Goal: Task Accomplishment & Management: Manage account settings

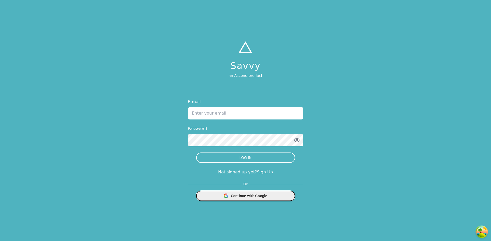
click at [264, 195] on span "Continue with Google" at bounding box center [249, 195] width 37 height 5
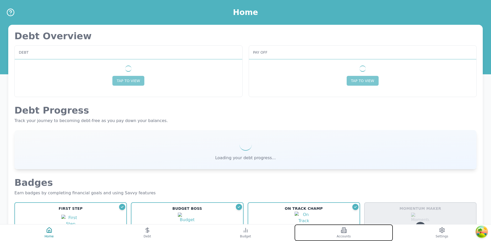
click at [347, 235] on span "Accounts" at bounding box center [344, 236] width 14 height 4
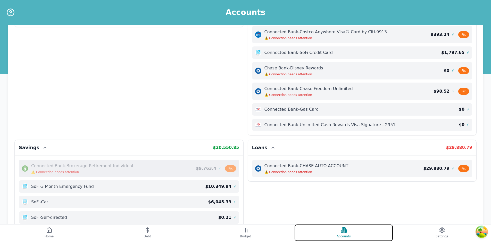
scroll to position [107, 0]
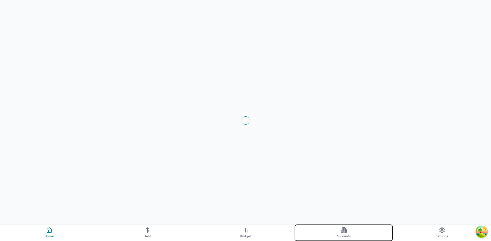
click at [347, 235] on span "Accounts" at bounding box center [344, 236] width 14 height 4
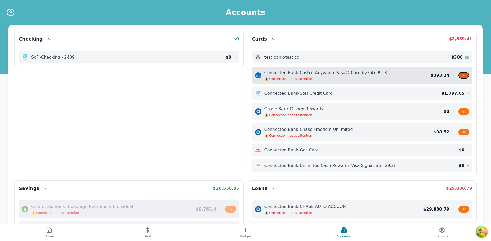
click at [463, 74] on button "Fix" at bounding box center [463, 75] width 11 height 7
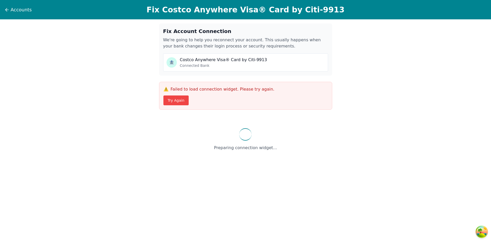
click at [373, 82] on div "Fix Account Connection We're going to help you reconnect your account. This usu…" at bounding box center [245, 93] width 491 height 148
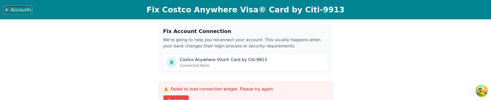
click at [8, 6] on button "Accounts" at bounding box center [18, 10] width 28 height 8
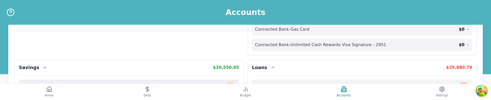
scroll to position [102, 0]
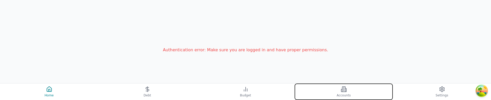
click at [357, 90] on button "Accounts" at bounding box center [344, 91] width 98 height 16
click at [364, 93] on button "Accounts" at bounding box center [344, 91] width 98 height 16
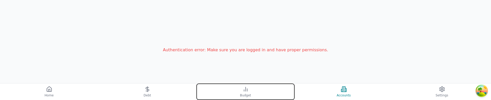
click at [259, 94] on button "Budget" at bounding box center [245, 91] width 98 height 16
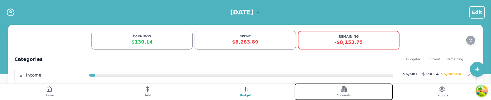
click at [337, 93] on span "Accounts" at bounding box center [344, 95] width 14 height 4
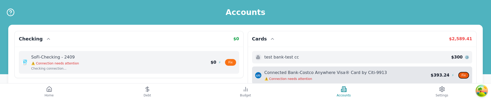
click at [466, 73] on button "Fix" at bounding box center [463, 75] width 11 height 7
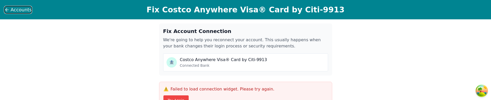
click at [7, 12] on icon at bounding box center [6, 9] width 5 height 5
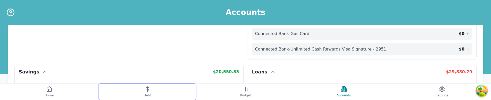
scroll to position [112, 0]
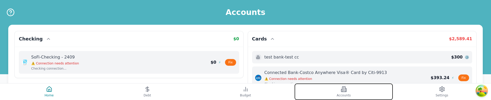
click at [361, 93] on button "Accounts" at bounding box center [344, 91] width 98 height 16
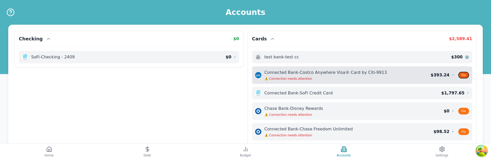
click at [461, 77] on button "Fix" at bounding box center [463, 75] width 11 height 7
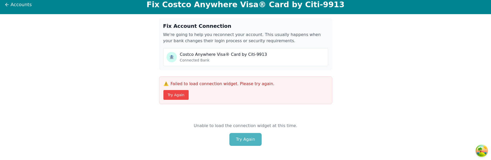
scroll to position [7, 0]
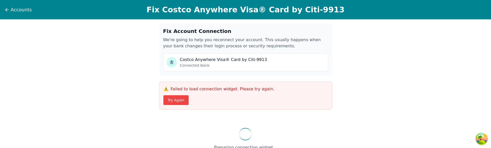
click at [173, 148] on div "Preparing connection widget..." at bounding box center [245, 139] width 173 height 47
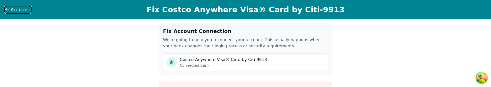
click at [9, 10] on icon at bounding box center [6, 9] width 5 height 5
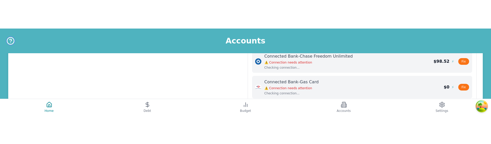
scroll to position [103, 0]
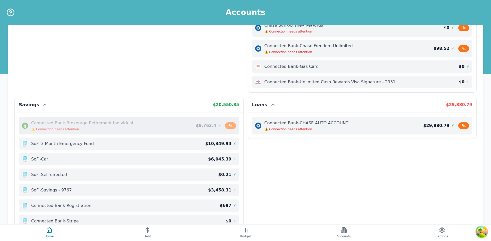
scroll to position [39, 0]
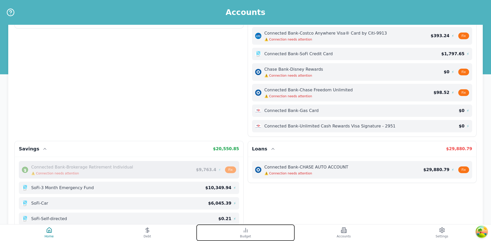
click at [279, 144] on button "Budget" at bounding box center [245, 232] width 98 height 16
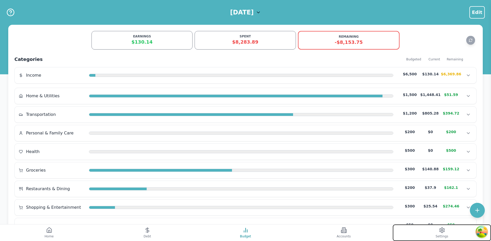
click at [432, 144] on button "Settings" at bounding box center [442, 232] width 98 height 16
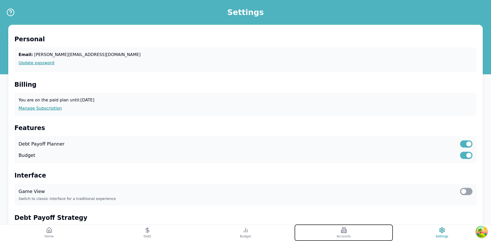
click at [347, 144] on span "Accounts" at bounding box center [344, 236] width 14 height 4
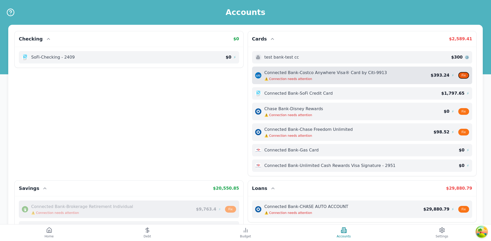
click at [464, 75] on button "Fix" at bounding box center [463, 75] width 11 height 7
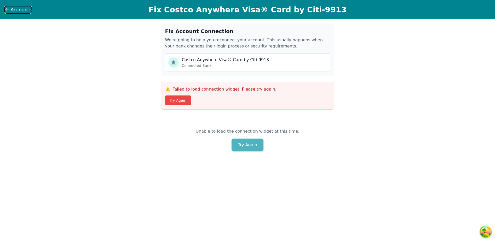
click at [9, 10] on icon at bounding box center [6, 9] width 5 height 5
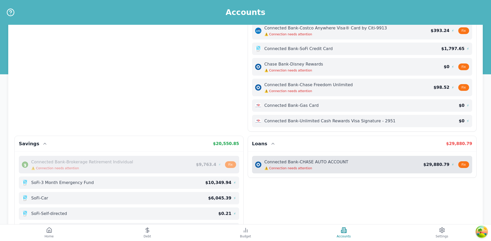
scroll to position [44, 0]
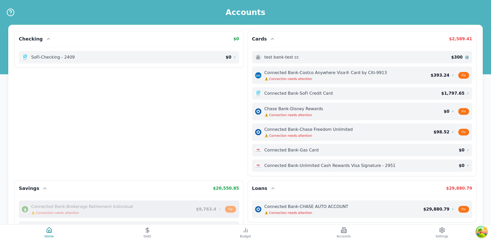
click at [228, 123] on div "Checking $ 0 SoFi - Checking - 2409 $ 0 ⚡ Cards $ 2,589.41 test bank - test cc …" at bounding box center [245, 188] width 462 height 315
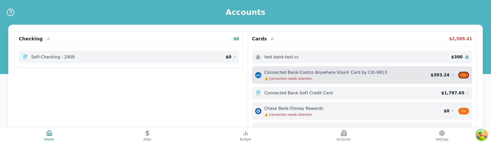
click at [463, 73] on button "Fix" at bounding box center [463, 75] width 11 height 7
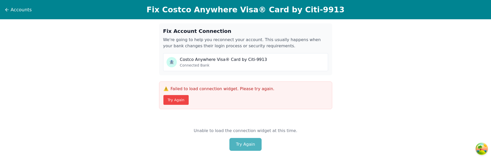
click at [232, 49] on div "Unable to load the connection widget at this time. Try Again" at bounding box center [245, 140] width 173 height 48
click at [183, 49] on button "Try Again" at bounding box center [176, 100] width 26 height 10
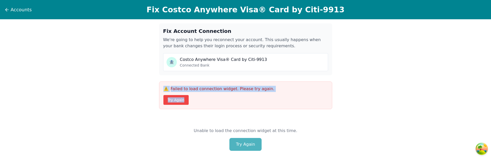
drag, startPoint x: 163, startPoint y: 87, endPoint x: 200, endPoint y: 103, distance: 40.6
click at [200, 103] on div "⚠️ Failed to load connection widget. Please try again. Try Again" at bounding box center [245, 96] width 173 height 28
copy div "⚠️ Failed to load connection widget. Please try again. Try Again"
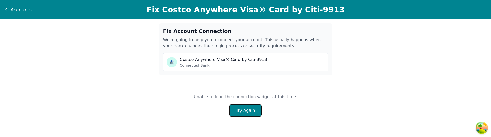
click at [251, 66] on button "Try Again" at bounding box center [245, 110] width 32 height 13
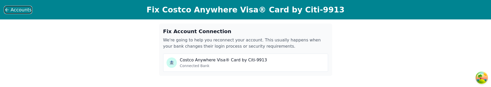
click at [11, 13] on span "Accounts" at bounding box center [21, 9] width 21 height 7
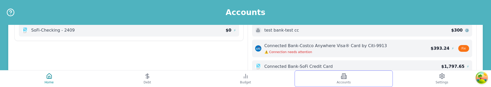
scroll to position [27, 0]
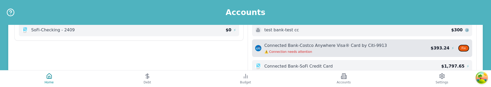
click at [463, 48] on button "Fix" at bounding box center [463, 48] width 11 height 7
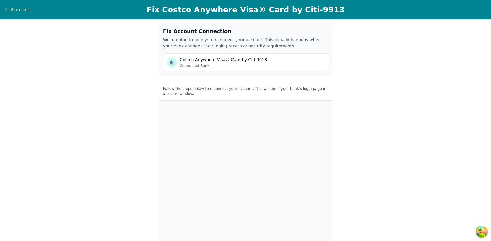
click at [217, 68] on div "🏦 Costco Anywhere Visa® Card by Citi-9913 Connected Bank" at bounding box center [245, 62] width 165 height 18
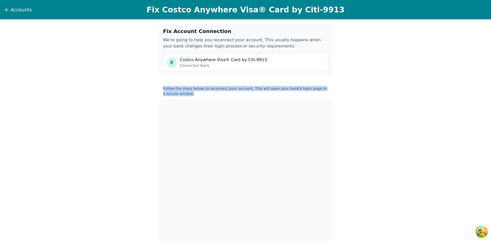
drag, startPoint x: 162, startPoint y: 87, endPoint x: 337, endPoint y: 95, distance: 174.9
click at [337, 86] on div "Fix Account Connection We're going to help you reconnect your account. This usu…" at bounding box center [245, 139] width 491 height 240
copy p "Follow the steps below to reconnect your account. This will open your bank's lo…"
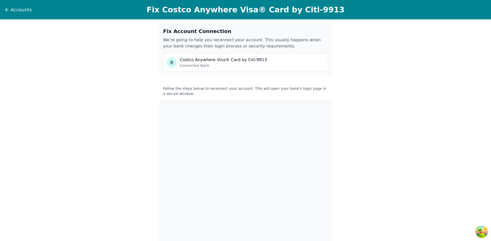
click at [320, 86] on p "Follow the steps below to reconnect your account. This will open your bank's lo…" at bounding box center [245, 91] width 165 height 10
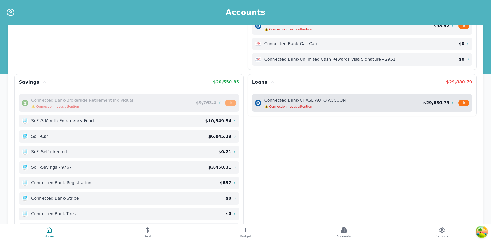
scroll to position [144, 0]
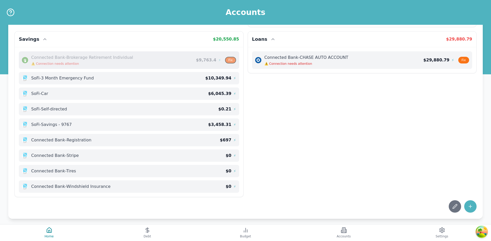
click at [233, 61] on button "Fix" at bounding box center [230, 60] width 11 height 7
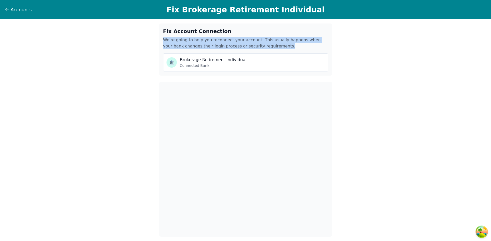
drag, startPoint x: 164, startPoint y: 40, endPoint x: 298, endPoint y: 46, distance: 134.1
click at [298, 46] on p "We're going to help you reconnect your account. This usually happens when your …" at bounding box center [245, 43] width 165 height 12
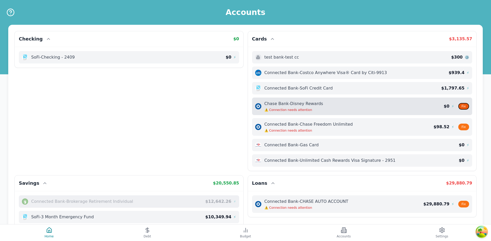
click at [463, 108] on button "Fix" at bounding box center [463, 106] width 11 height 7
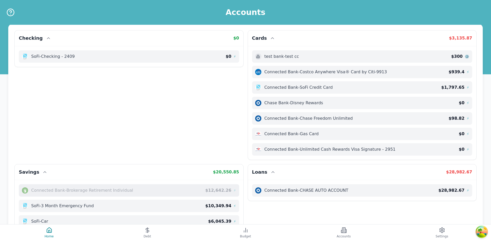
scroll to position [133, 0]
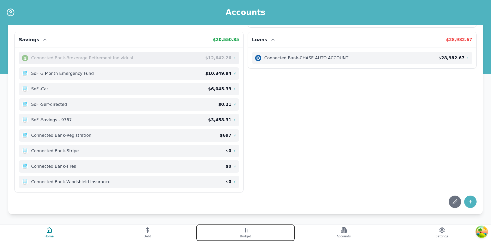
click at [244, 236] on span "Budget" at bounding box center [245, 236] width 11 height 4
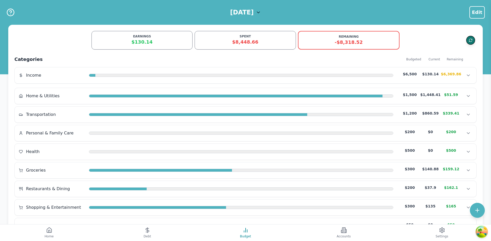
click at [473, 39] on button "Refresh data" at bounding box center [470, 40] width 9 height 9
click at [127, 235] on button "Debt" at bounding box center [147, 232] width 98 height 16
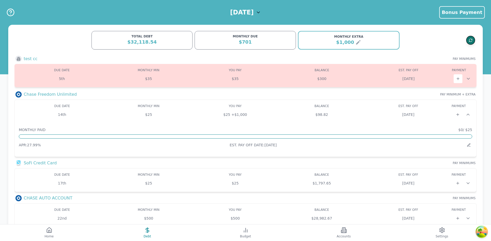
click at [470, 40] on icon "Refresh data" at bounding box center [471, 40] width 4 height 4
click at [373, 230] on button "Accounts" at bounding box center [344, 232] width 98 height 16
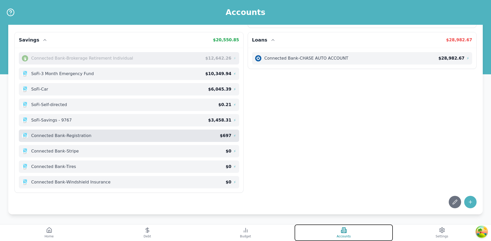
scroll to position [133, 0]
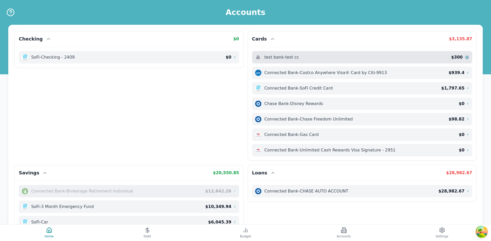
click at [460, 54] on span "$ 300" at bounding box center [457, 57] width 12 height 6
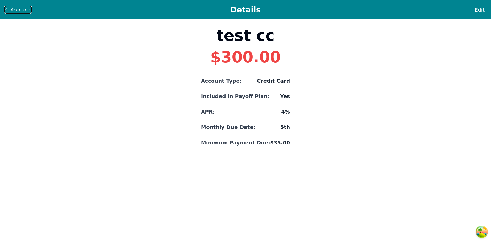
click at [5, 11] on icon at bounding box center [6, 9] width 5 height 5
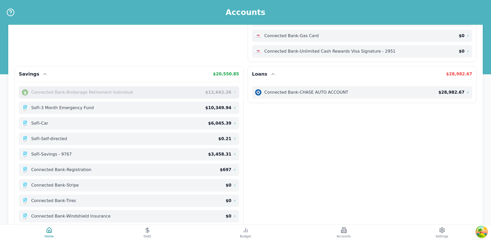
scroll to position [133, 0]
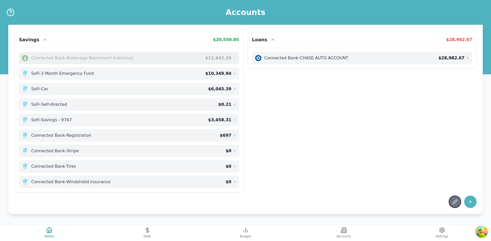
click at [453, 200] on icon at bounding box center [454, 201] width 5 height 5
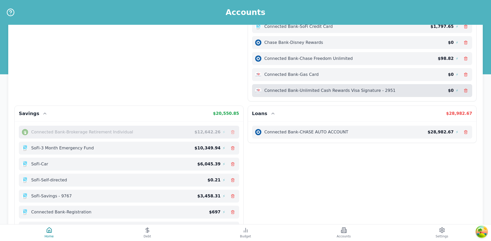
scroll to position [0, 0]
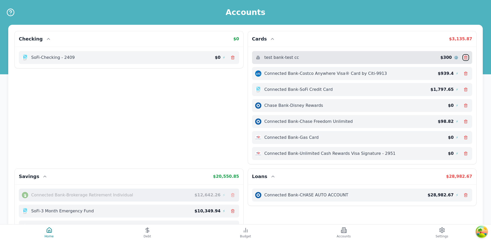
click at [467, 57] on button at bounding box center [465, 57] width 7 height 7
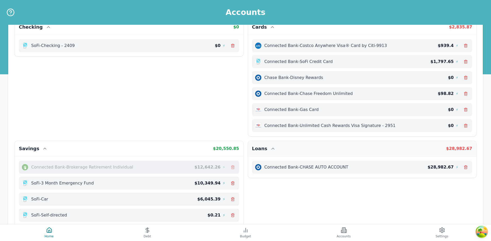
scroll to position [125, 0]
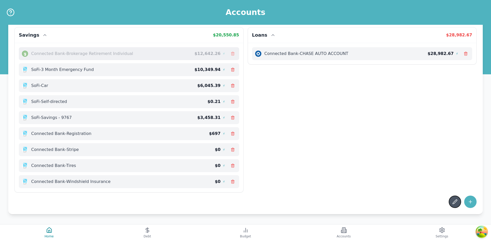
click at [454, 199] on icon at bounding box center [454, 201] width 5 height 5
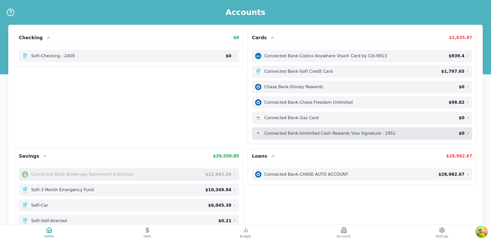
scroll to position [0, 0]
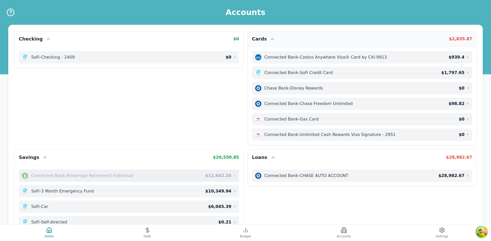
click at [263, 38] on h2 "Cards" at bounding box center [259, 38] width 15 height 7
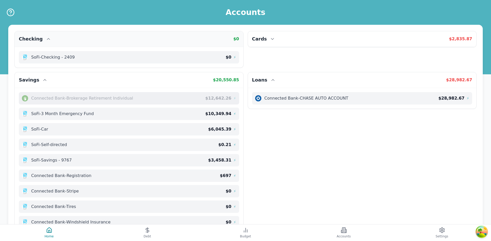
click at [211, 43] on div "Checking $ 0" at bounding box center [129, 39] width 229 height 16
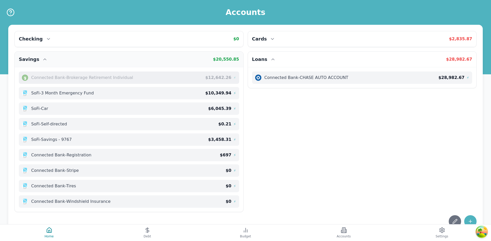
click at [224, 62] on div "$ 20,550.85" at bounding box center [226, 59] width 26 height 6
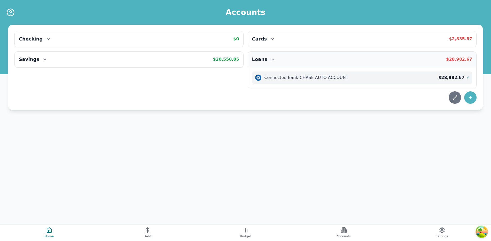
click at [252, 61] on h2 "Loans" at bounding box center [259, 59] width 15 height 7
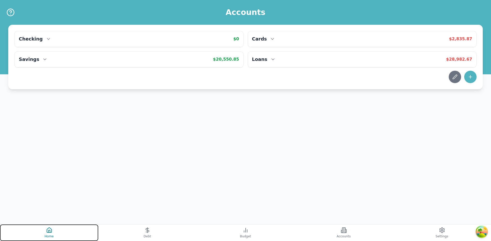
click at [56, 232] on button "Home" at bounding box center [49, 232] width 98 height 16
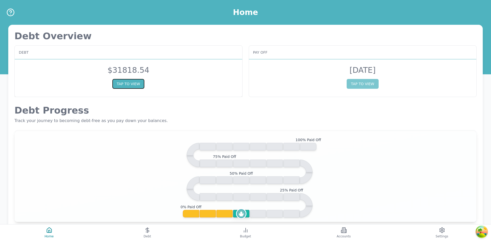
click at [131, 85] on button "TAP TO VIEW" at bounding box center [128, 84] width 32 height 10
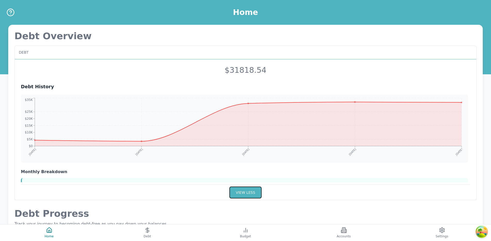
click at [242, 189] on button "VIEW LESS" at bounding box center [245, 192] width 32 height 12
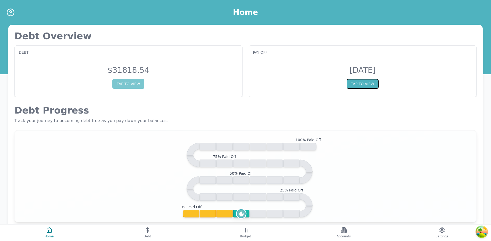
click at [359, 85] on button "TAP TO VIEW" at bounding box center [363, 84] width 32 height 10
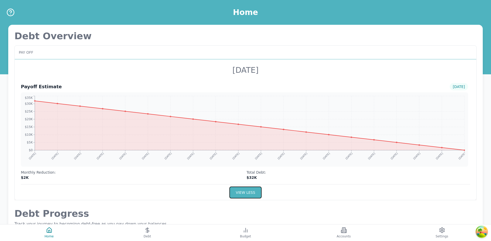
click at [246, 197] on button "VIEW LESS" at bounding box center [245, 192] width 32 height 12
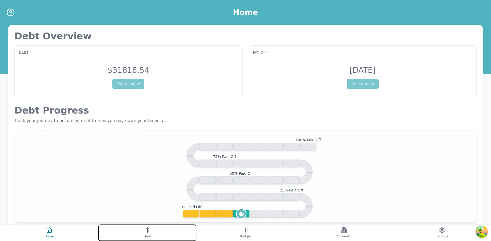
click at [160, 234] on button "Debt" at bounding box center [147, 232] width 98 height 16
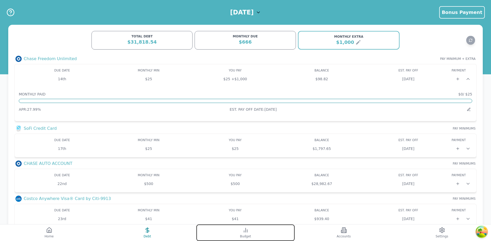
click at [237, 232] on button "Budget" at bounding box center [245, 232] width 98 height 16
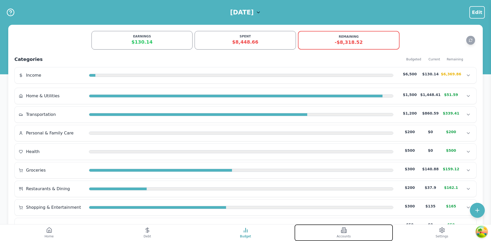
click at [326, 230] on button "Accounts" at bounding box center [344, 232] width 98 height 16
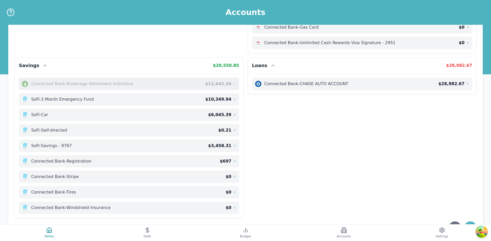
scroll to position [118, 0]
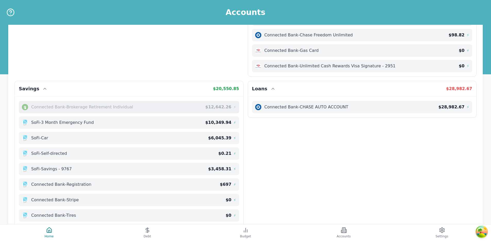
scroll to position [118, 0]
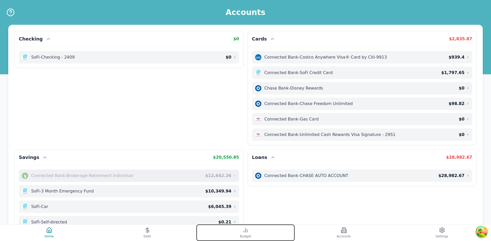
click at [253, 235] on button "Budget" at bounding box center [245, 232] width 98 height 16
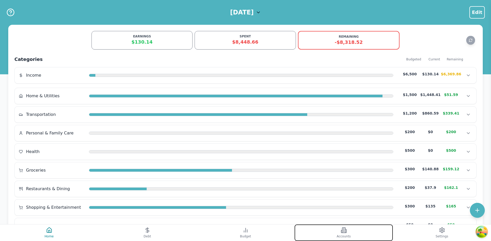
click at [322, 235] on button "Accounts" at bounding box center [344, 232] width 98 height 16
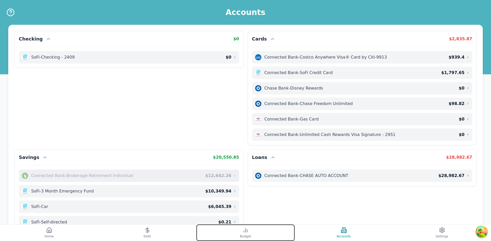
click at [279, 233] on button "Budget" at bounding box center [245, 232] width 98 height 16
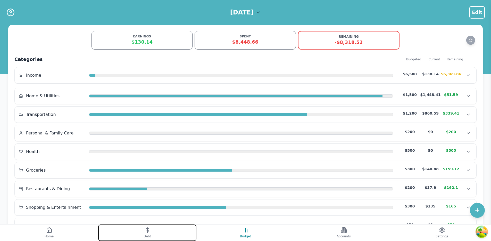
click at [190, 232] on button "Debt" at bounding box center [147, 232] width 98 height 16
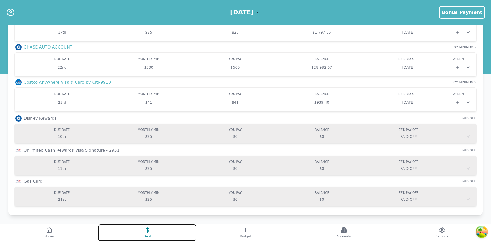
scroll to position [118, 0]
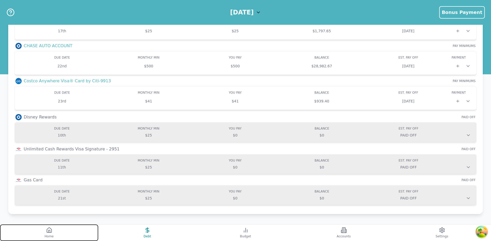
click at [76, 232] on button "Home" at bounding box center [49, 232] width 98 height 16
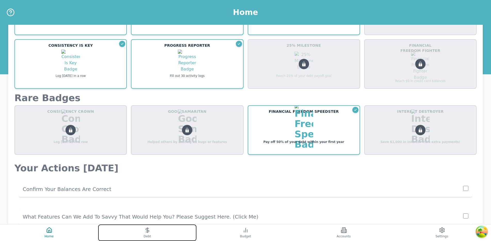
drag, startPoint x: 150, startPoint y: 236, endPoint x: 153, endPoint y: 234, distance: 3.6
click at [150, 236] on span "Debt" at bounding box center [147, 236] width 7 height 4
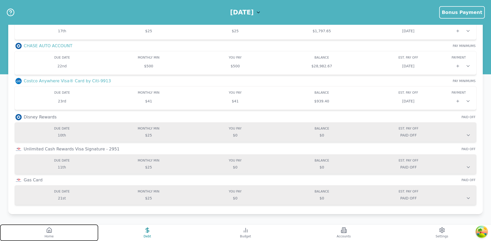
click at [95, 232] on button "Home" at bounding box center [49, 232] width 98 height 16
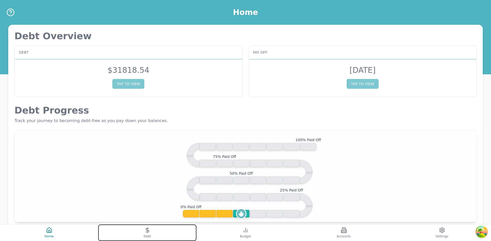
click at [122, 225] on button "Debt" at bounding box center [147, 232] width 98 height 16
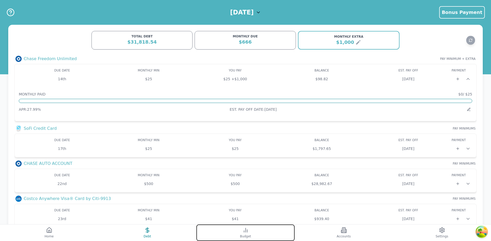
click at [243, 228] on icon at bounding box center [245, 230] width 6 height 6
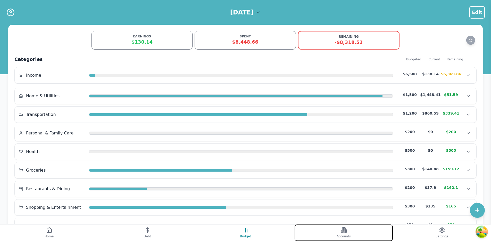
click at [327, 228] on button "Accounts" at bounding box center [344, 232] width 98 height 16
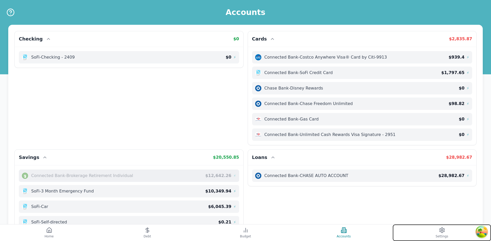
click at [412, 232] on button "Settings" at bounding box center [442, 232] width 98 height 16
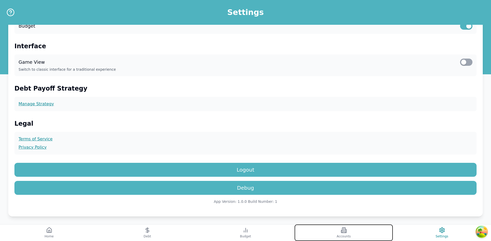
click at [314, 228] on button "Accounts" at bounding box center [344, 232] width 98 height 16
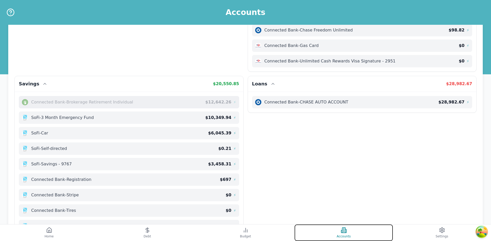
scroll to position [118, 0]
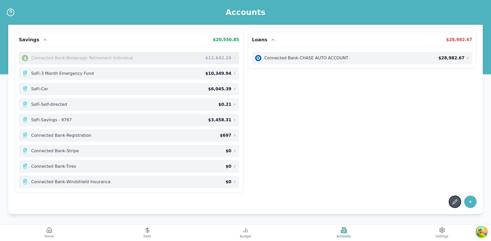
click at [454, 200] on icon at bounding box center [454, 201] width 5 height 5
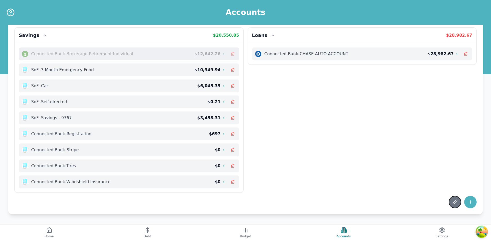
scroll to position [125, 0]
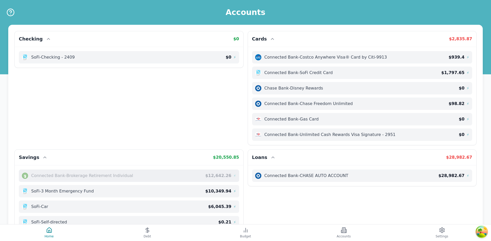
scroll to position [118, 0]
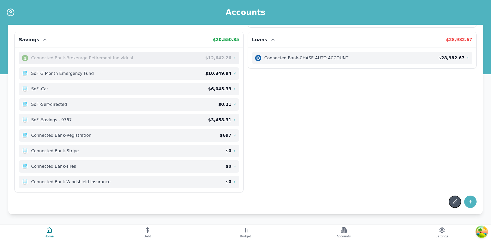
click at [455, 202] on icon at bounding box center [454, 201] width 5 height 5
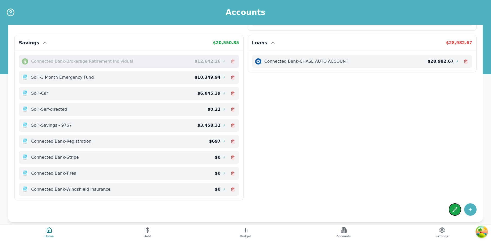
scroll to position [120, 0]
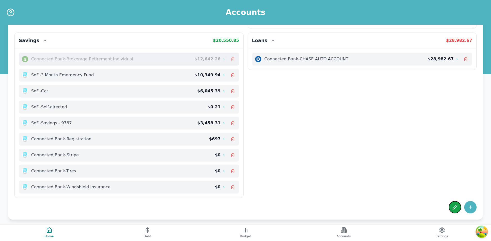
click at [455, 209] on icon at bounding box center [454, 206] width 5 height 5
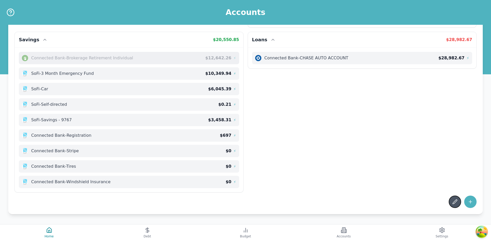
click at [454, 198] on button at bounding box center [455, 201] width 12 height 12
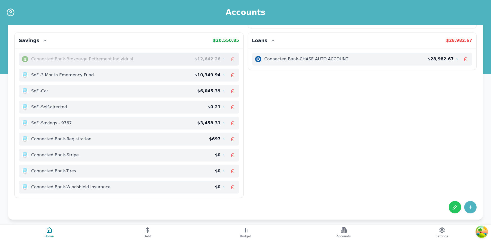
click at [426, 185] on div "Checking $ 0 SoFi - Checking - 2409 $ 0 ⚡ Cards $ 2,835.87 Connected Bank - Cos…" at bounding box center [245, 54] width 462 height 287
drag, startPoint x: 453, startPoint y: 202, endPoint x: 394, endPoint y: 169, distance: 67.0
click at [452, 202] on button at bounding box center [455, 207] width 12 height 12
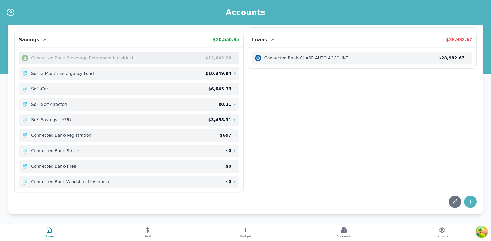
click at [302, 85] on div "Checking $ 0 SoFi - Checking - 2409 $ 0 ⚡ Cards $ 2,835.87 Connected Bank - Cos…" at bounding box center [245, 52] width 462 height 279
click at [451, 198] on button at bounding box center [455, 201] width 12 height 12
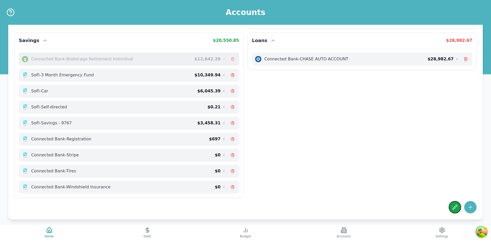
click at [457, 203] on button at bounding box center [455, 207] width 12 height 12
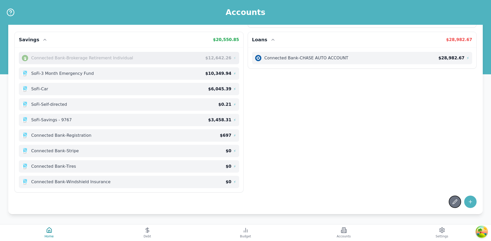
click at [454, 199] on button at bounding box center [455, 201] width 12 height 12
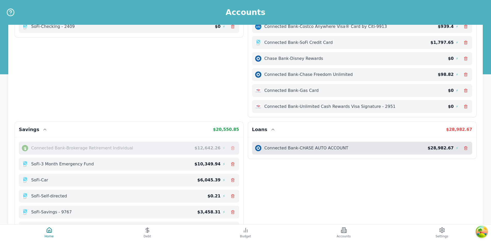
scroll to position [0, 0]
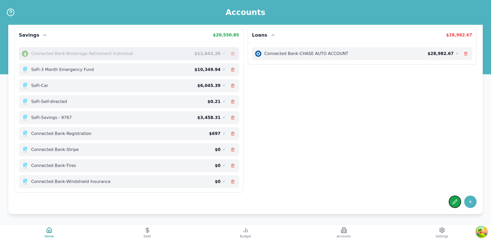
click at [458, 204] on button at bounding box center [455, 201] width 12 height 12
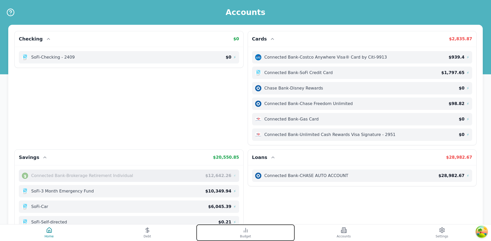
click at [246, 230] on icon at bounding box center [245, 230] width 6 height 6
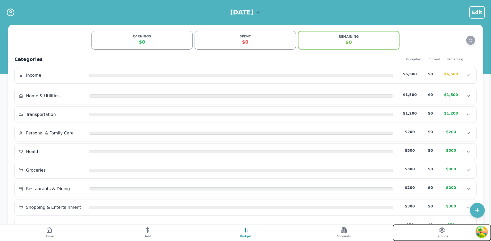
click at [426, 229] on button "Settings" at bounding box center [442, 232] width 98 height 16
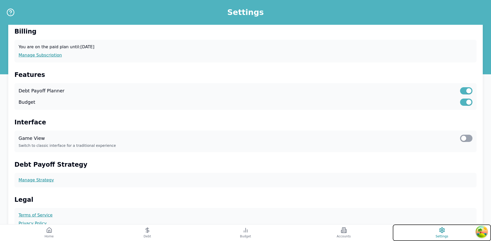
scroll to position [62, 0]
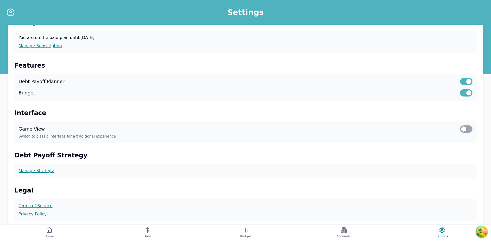
click at [32, 93] on label "Budget" at bounding box center [27, 92] width 17 height 7
click at [35, 83] on label "Debt Payoff Planner" at bounding box center [42, 81] width 46 height 7
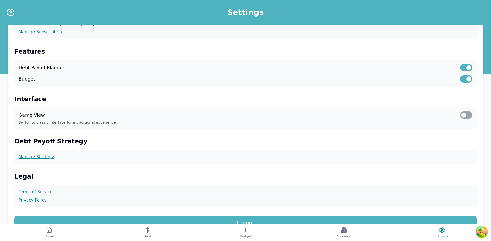
scroll to position [131, 0]
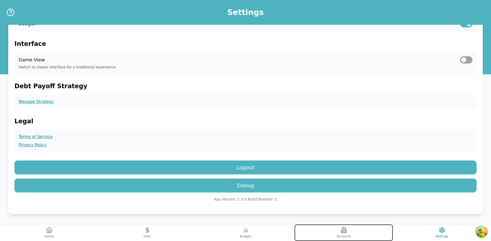
click at [340, 225] on button "Accounts" at bounding box center [344, 232] width 98 height 16
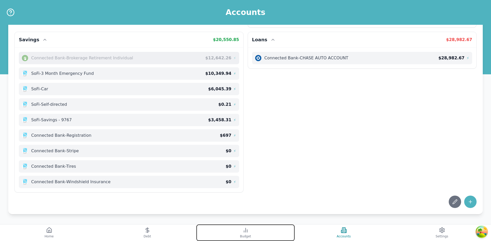
click at [273, 226] on button "Budget" at bounding box center [245, 232] width 98 height 16
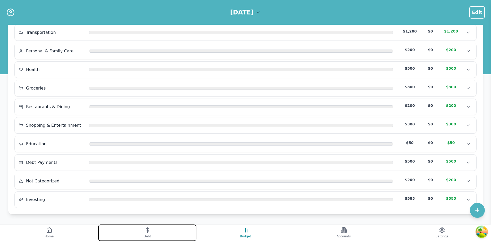
click at [176, 230] on button "Debt" at bounding box center [147, 232] width 98 height 16
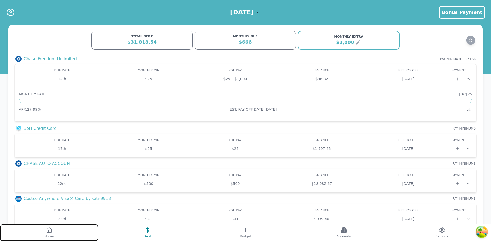
click at [59, 228] on button "Home" at bounding box center [49, 232] width 98 height 16
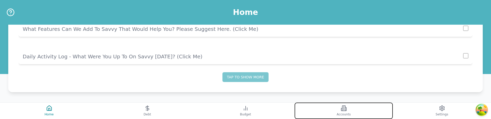
click at [333, 111] on button "Accounts" at bounding box center [344, 111] width 98 height 16
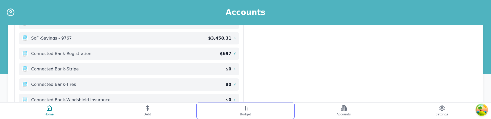
scroll to position [200, 0]
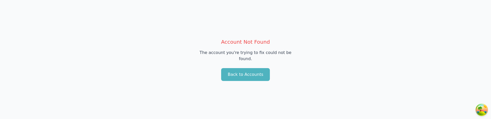
click at [280, 95] on div "Account Not Found The account you're trying to fix could not be found. Back to …" at bounding box center [245, 59] width 491 height 119
click at [249, 71] on button "Back to Accounts" at bounding box center [245, 74] width 48 height 13
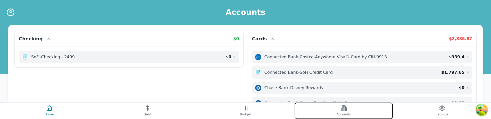
click at [340, 114] on span "Accounts" at bounding box center [344, 115] width 14 height 4
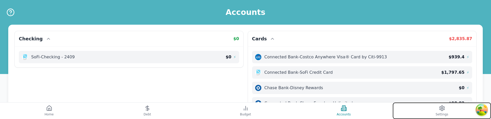
click at [448, 105] on button "Settings" at bounding box center [442, 111] width 98 height 16
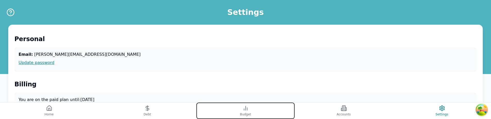
click at [266, 112] on button "Budget" at bounding box center [245, 111] width 98 height 16
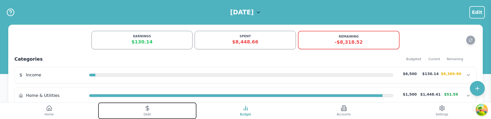
click at [172, 114] on button "Debt" at bounding box center [147, 111] width 98 height 16
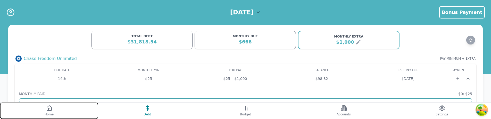
click at [63, 113] on button "Home" at bounding box center [49, 111] width 98 height 16
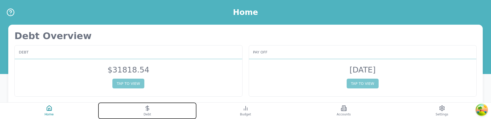
click at [121, 105] on button "Debt" at bounding box center [147, 111] width 98 height 16
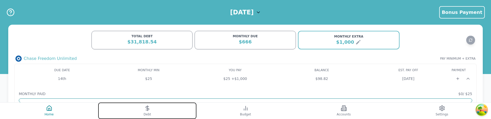
click at [153, 112] on button "Debt" at bounding box center [147, 111] width 98 height 16
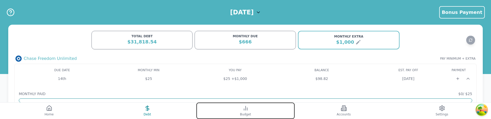
click at [222, 111] on button "Budget" at bounding box center [245, 111] width 98 height 16
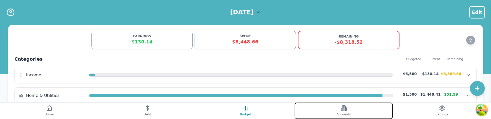
click at [302, 112] on button "Accounts" at bounding box center [344, 111] width 98 height 16
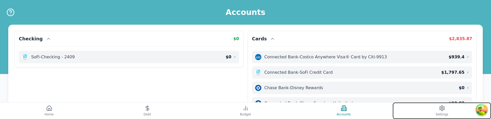
click at [408, 112] on button "Settings" at bounding box center [442, 111] width 98 height 16
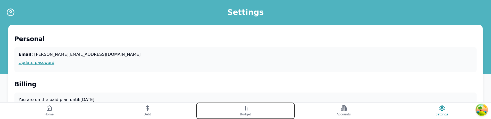
click at [209, 114] on button "Budget" at bounding box center [245, 111] width 98 height 16
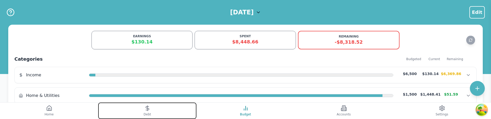
click at [166, 111] on button "Debt" at bounding box center [147, 111] width 98 height 16
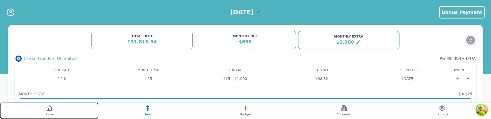
click at [89, 108] on button "Home" at bounding box center [49, 111] width 98 height 16
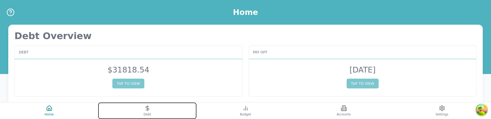
click at [109, 109] on button "Debt" at bounding box center [147, 111] width 98 height 16
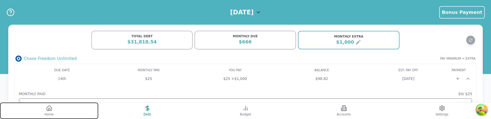
click at [88, 110] on button "Home" at bounding box center [49, 111] width 98 height 16
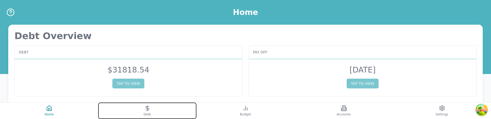
click at [114, 112] on button "Debt" at bounding box center [147, 111] width 98 height 16
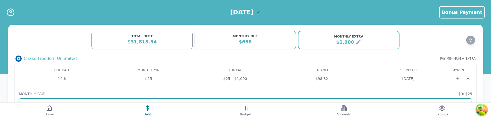
click at [228, 59] on div "Chase Freedom Unlimited PAY MINIMUM + EXTRA" at bounding box center [245, 59] width 462 height 6
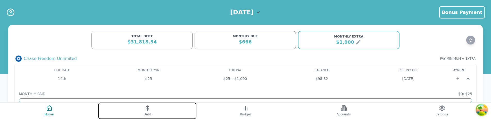
click at [117, 109] on button "Debt" at bounding box center [147, 111] width 98 height 16
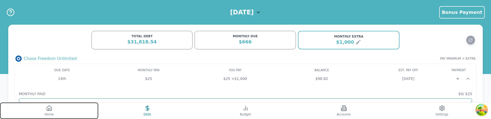
click at [78, 113] on button "Home" at bounding box center [49, 111] width 98 height 16
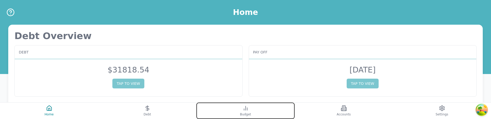
click at [228, 107] on button "Budget" at bounding box center [245, 111] width 98 height 16
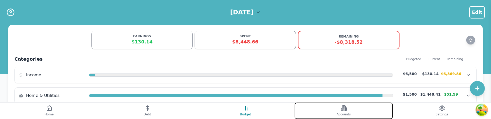
click at [317, 107] on button "Accounts" at bounding box center [344, 111] width 98 height 16
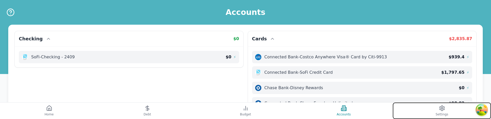
click at [407, 109] on button "Settings" at bounding box center [442, 111] width 98 height 16
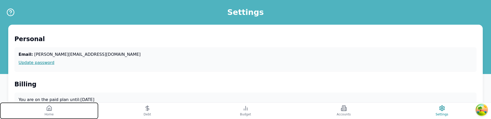
click at [54, 107] on button "Home" at bounding box center [49, 111] width 98 height 16
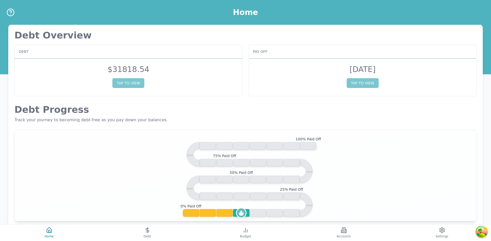
scroll to position [1, 0]
